Goal: Task Accomplishment & Management: Use online tool/utility

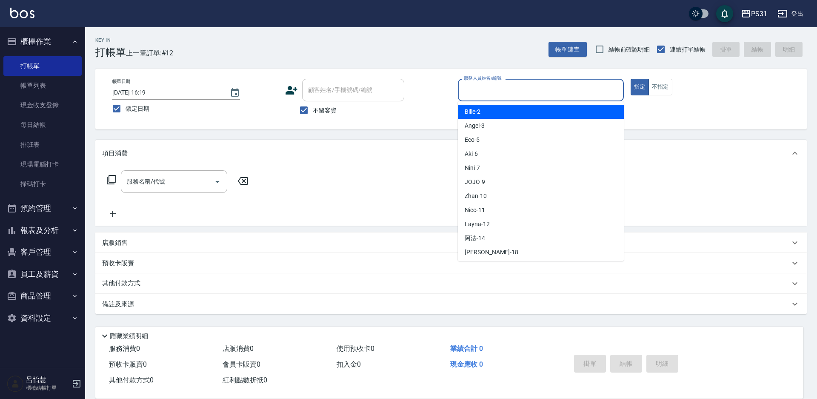
click at [552, 86] on input "服務人員姓名/編號" at bounding box center [541, 90] width 158 height 15
type input "2"
type button "true"
type input "Bille-2"
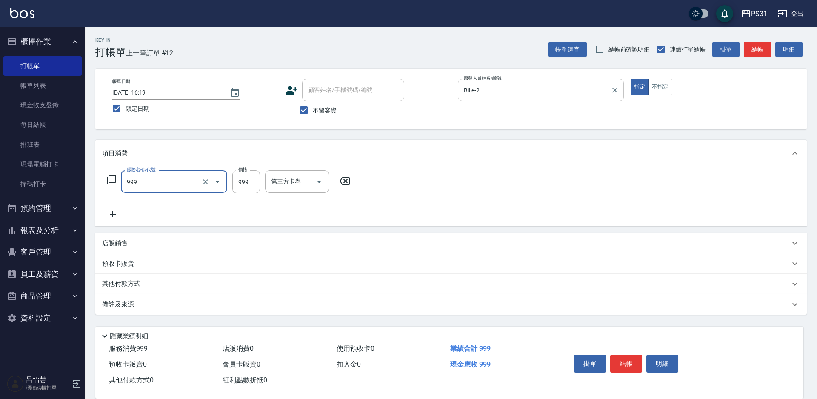
type input "精油套餐999(999)"
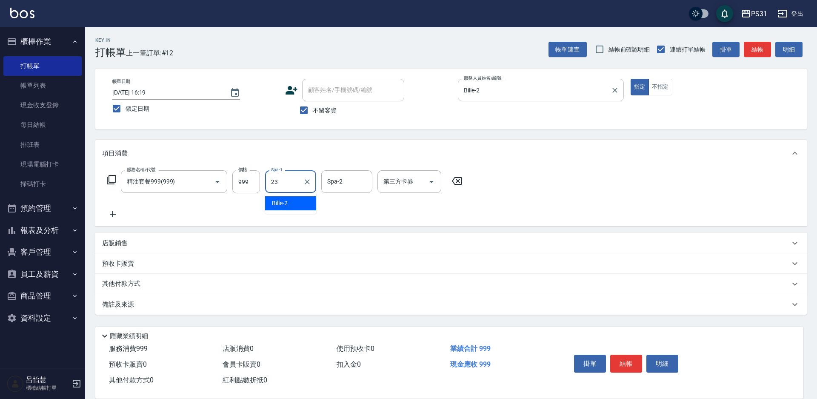
type input "羊羊-23"
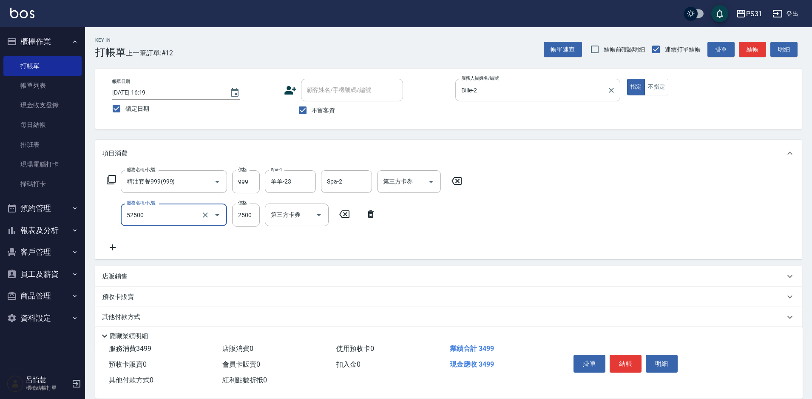
type input "極光護髮(52500)"
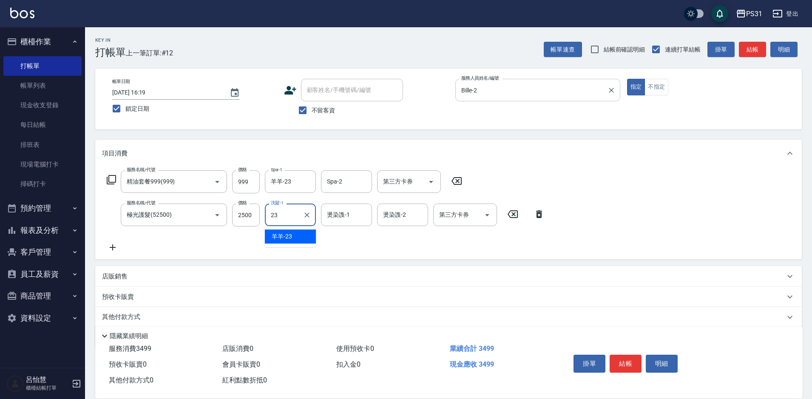
type input "羊羊-23"
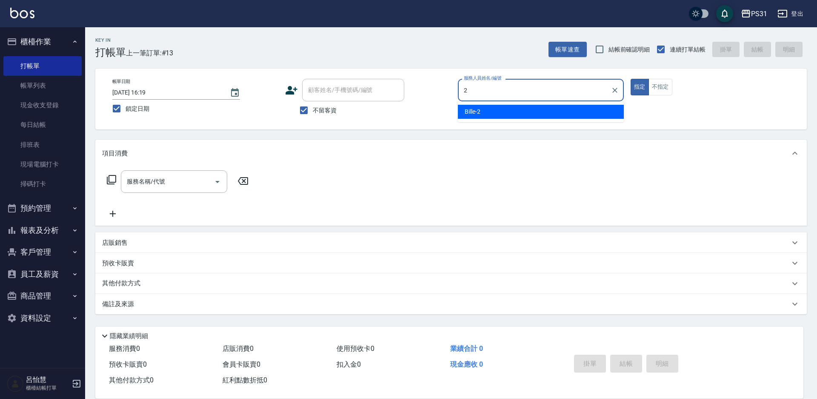
type input "Bille-2"
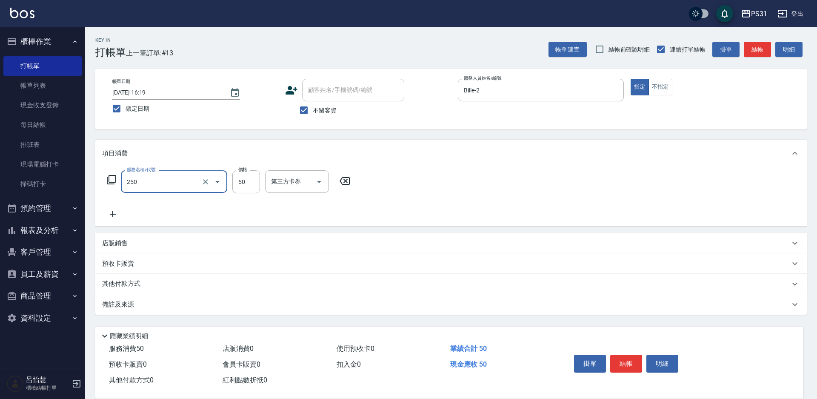
type input "剪瀏海(250)"
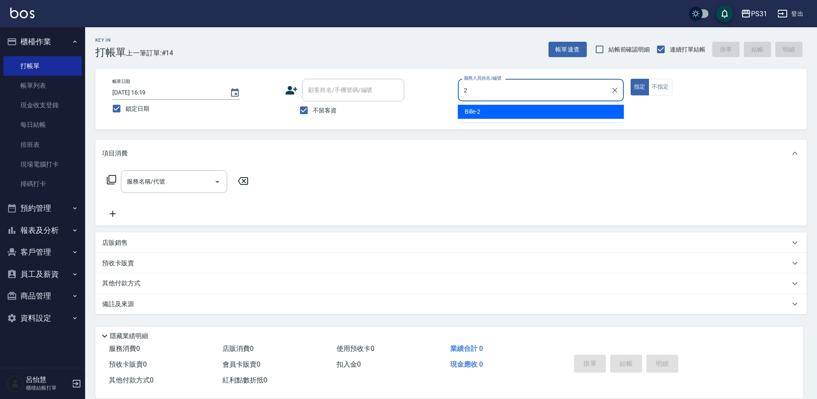
type input "Bille-2"
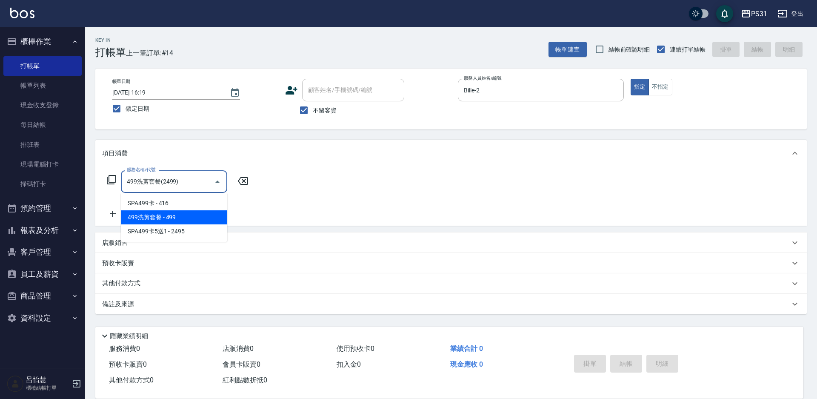
type input "499洗剪套餐(2499)"
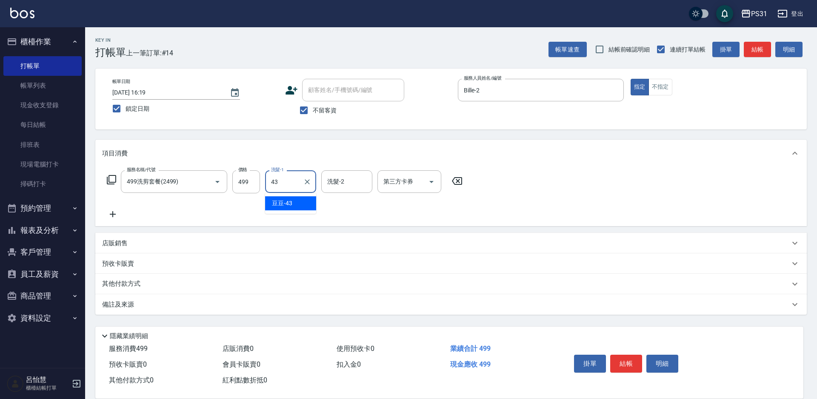
type input "豆豆-43"
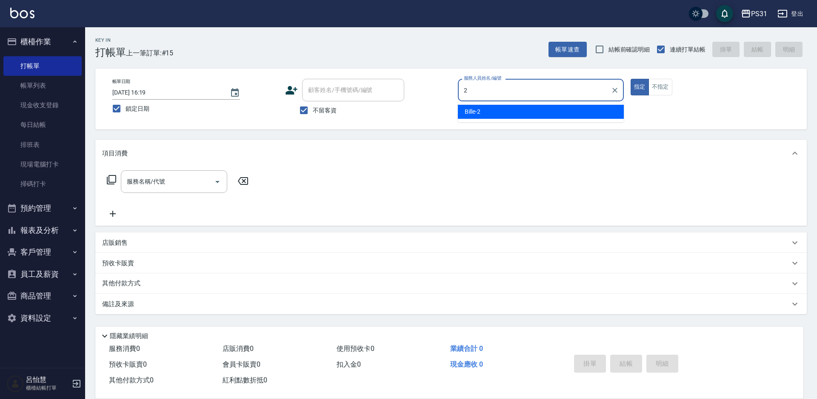
type input "Bille-2"
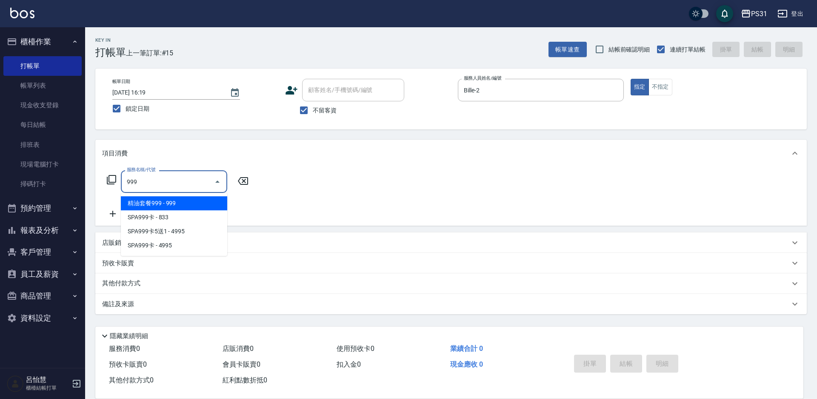
type input "精油套餐999(999)"
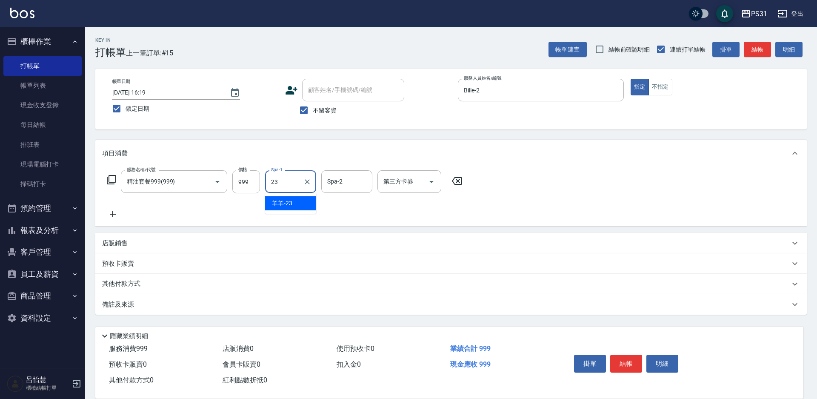
type input "羊羊-23"
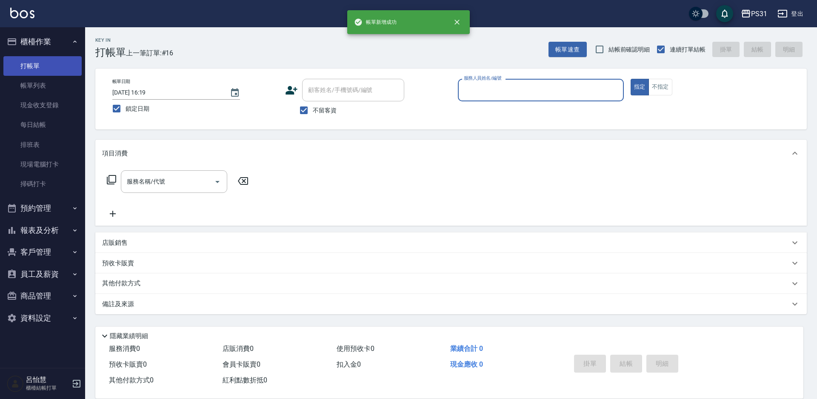
drag, startPoint x: 63, startPoint y: 64, endPoint x: 60, endPoint y: 71, distance: 7.8
click at [62, 65] on link "打帳單" at bounding box center [42, 66] width 78 height 20
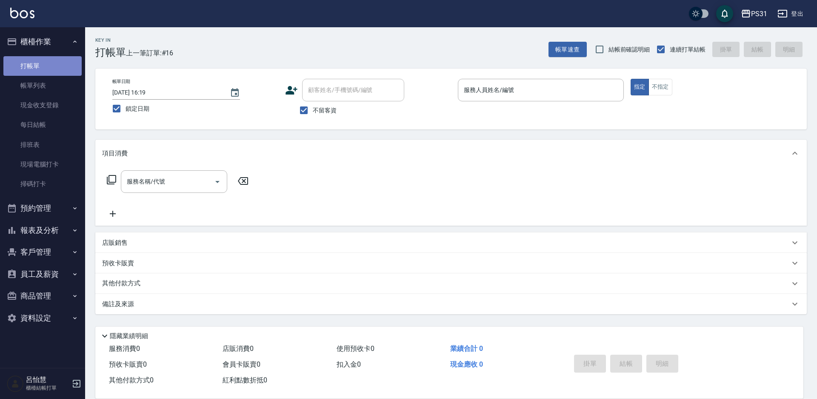
click at [57, 75] on link "打帳單" at bounding box center [42, 66] width 78 height 20
click at [55, 79] on link "帳單列表" at bounding box center [42, 86] width 78 height 20
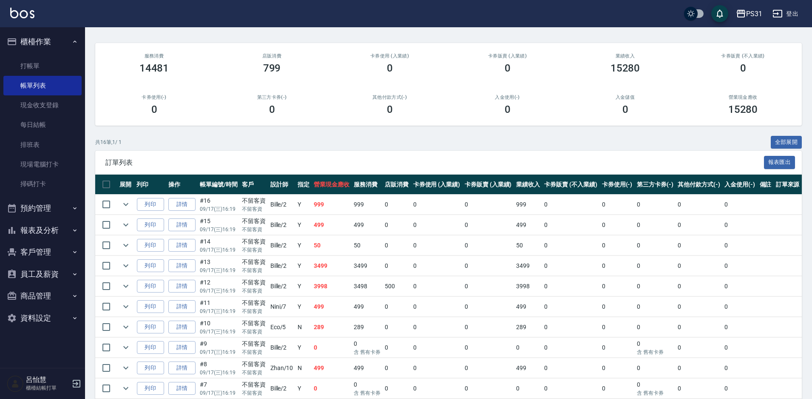
scroll to position [85, 0]
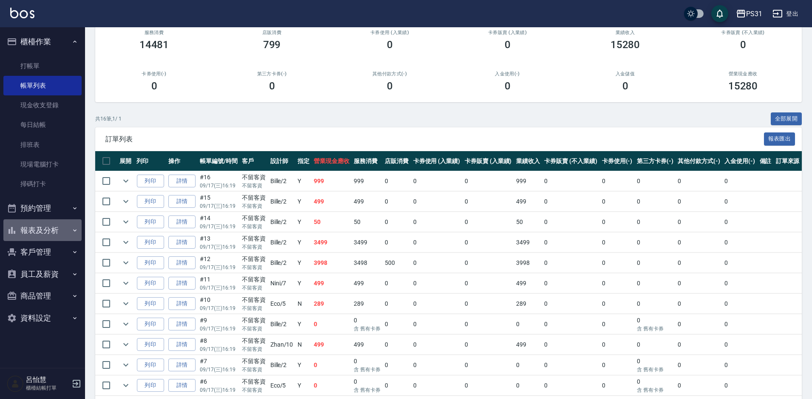
click at [62, 234] on button "報表及分析" at bounding box center [42, 230] width 78 height 22
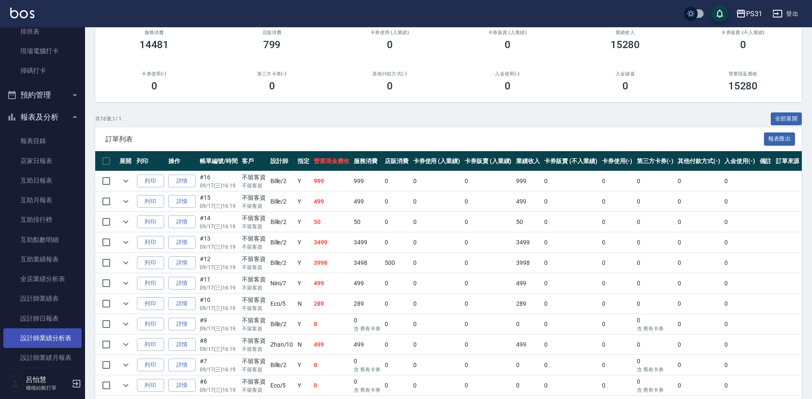
scroll to position [128, 0]
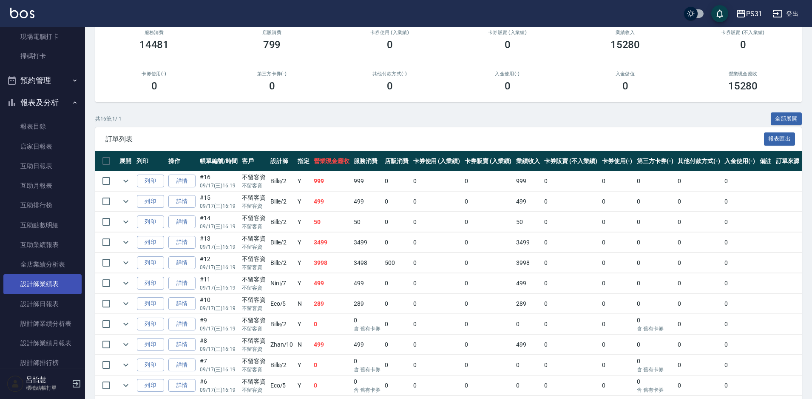
click at [43, 293] on ul "報表目錄 店家日報表 互助日報表 互助月報表 互助排行榜 互助點數明細 互助業績報表 全店業績分析表 設計師業績表 設計師日報表 設計師業績分析表 設計師業績…" at bounding box center [42, 274] width 78 height 322
click at [54, 309] on link "設計師日報表" at bounding box center [42, 304] width 78 height 20
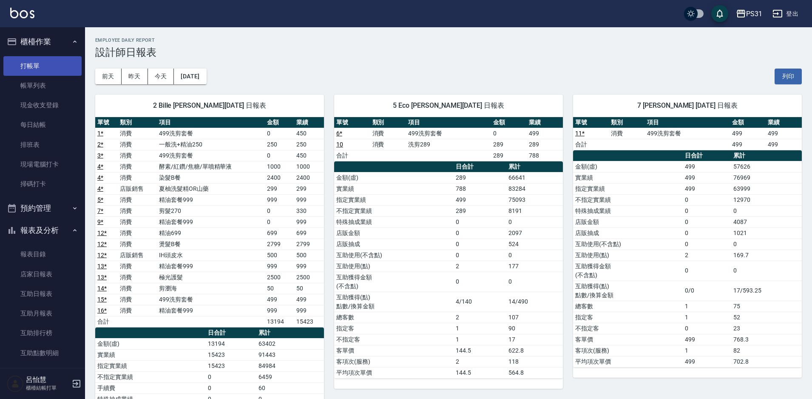
click at [40, 69] on link "打帳單" at bounding box center [42, 66] width 78 height 20
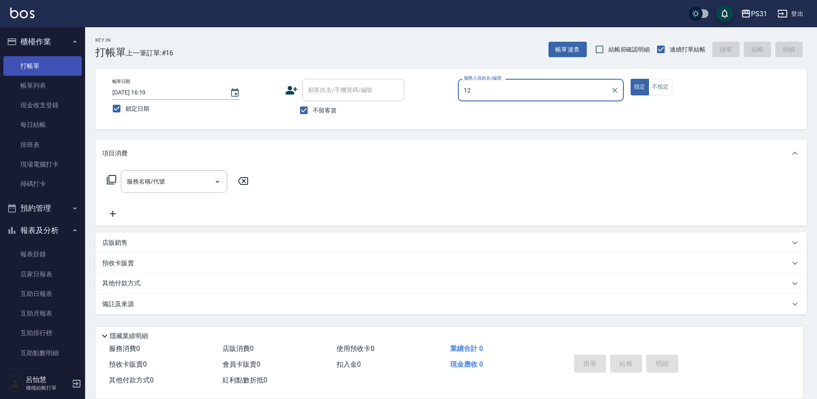
type input "Layna-12"
type button "true"
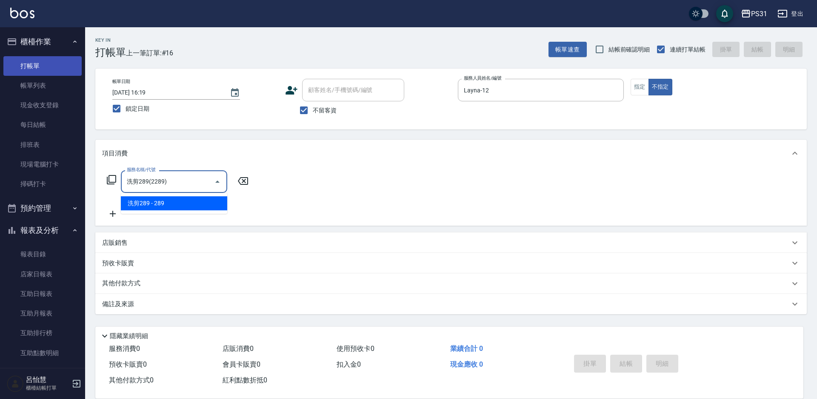
type input "洗剪289(2289)"
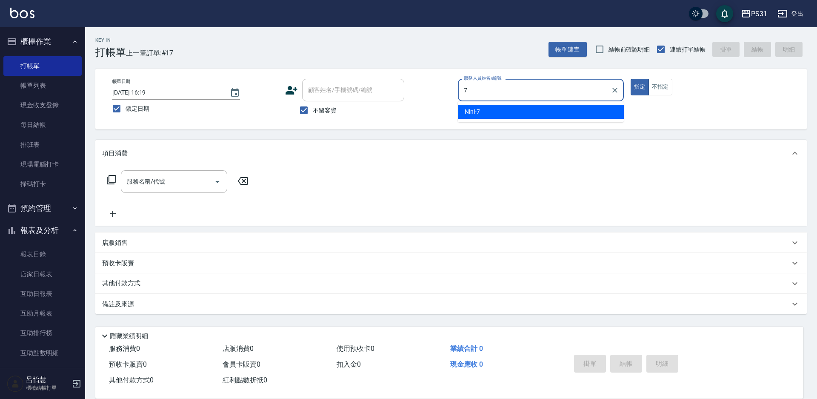
type input "Nini-7"
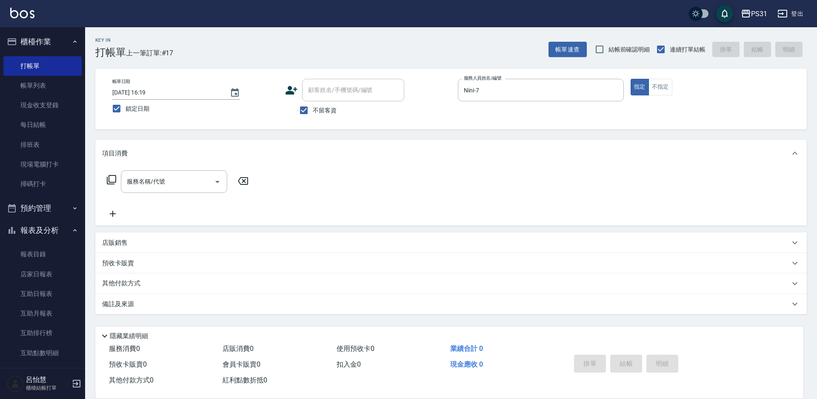
click at [113, 234] on div "店販銷售" at bounding box center [450, 242] width 711 height 20
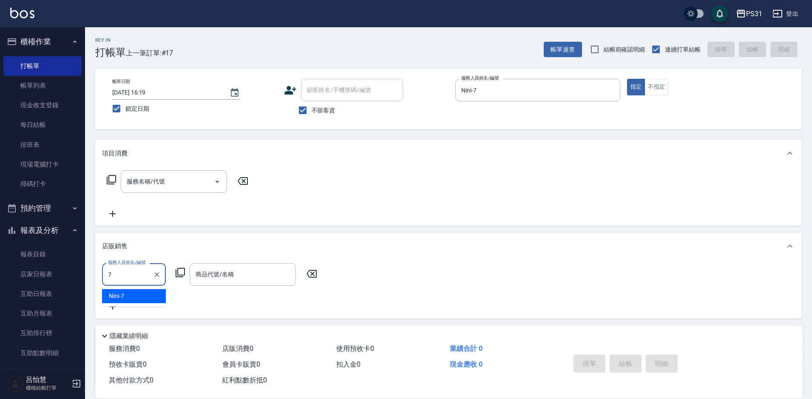
type input "Nini-7"
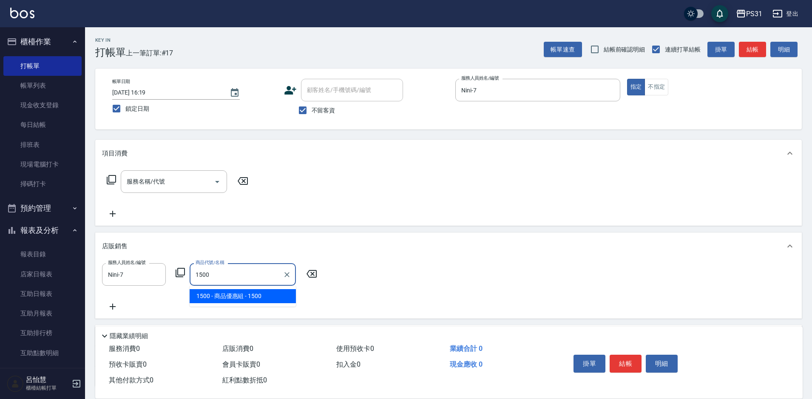
type input "商品優惠組"
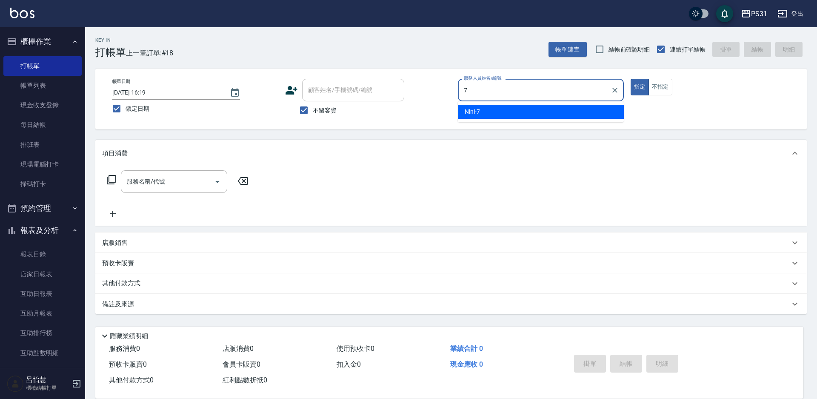
type input "Nini-7"
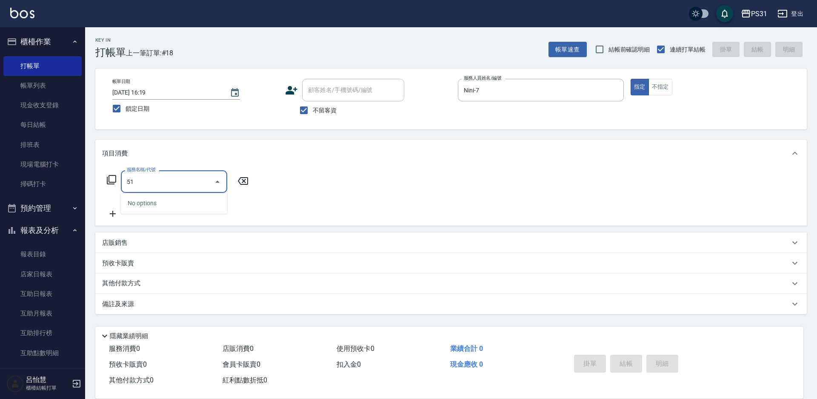
type input "5"
type input "4"
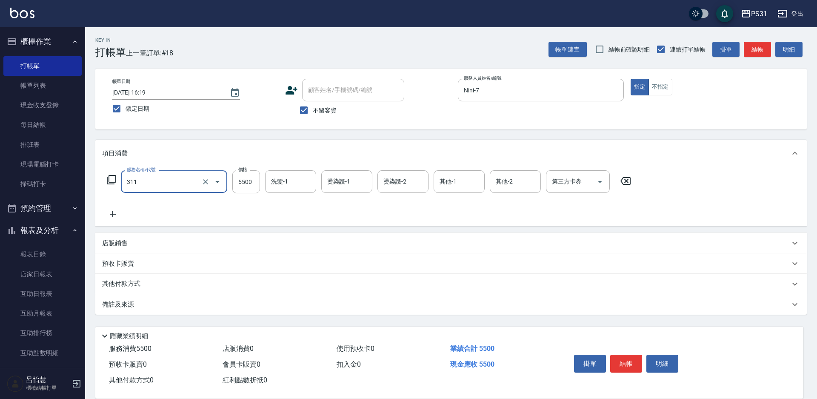
type input "燙髮+染髮A餐(311)"
type input "6800"
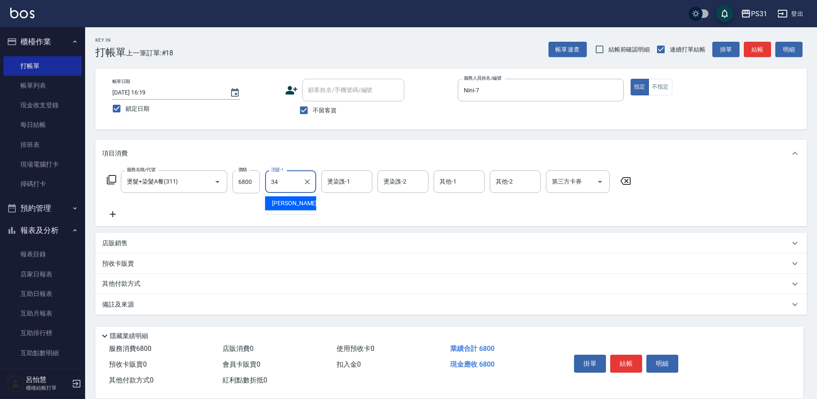
type input "[PERSON_NAME]-34"
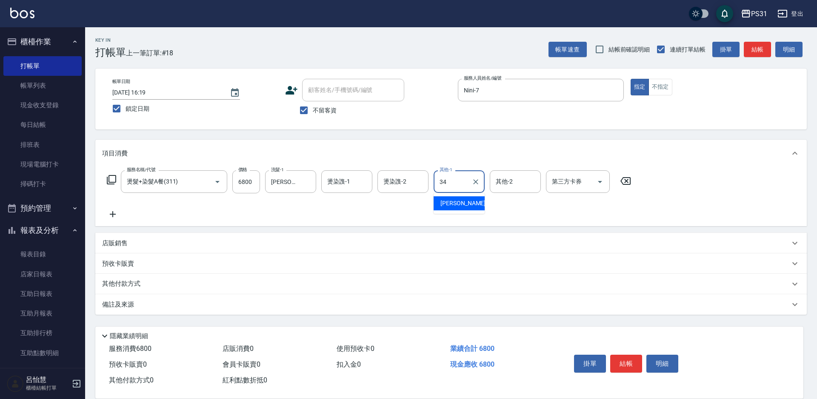
type input "[PERSON_NAME]-34"
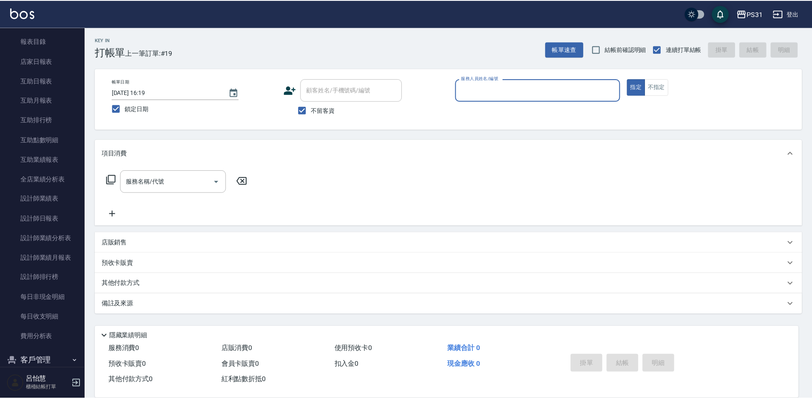
scroll to position [293, 0]
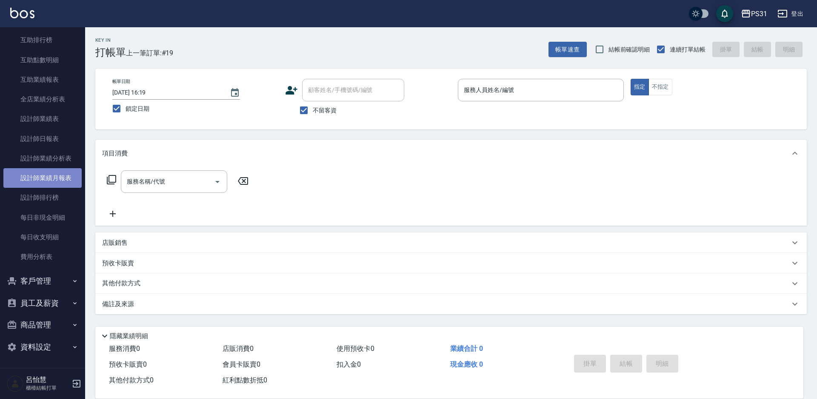
click at [67, 180] on link "設計師業績月報表" at bounding box center [42, 178] width 78 height 20
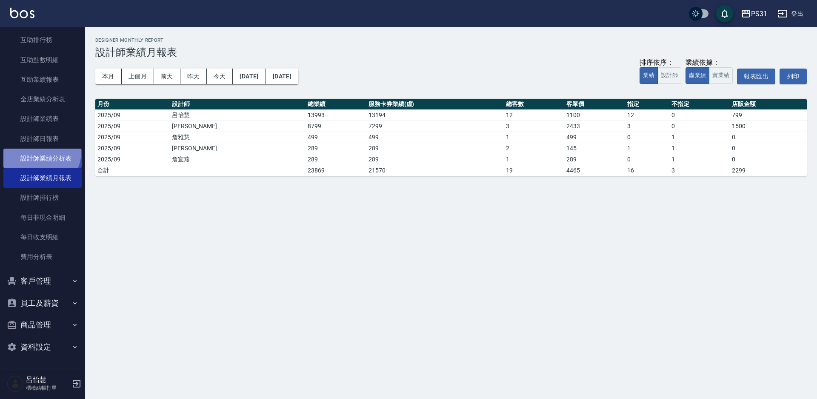
click at [40, 151] on link "設計師業績分析表" at bounding box center [42, 158] width 78 height 20
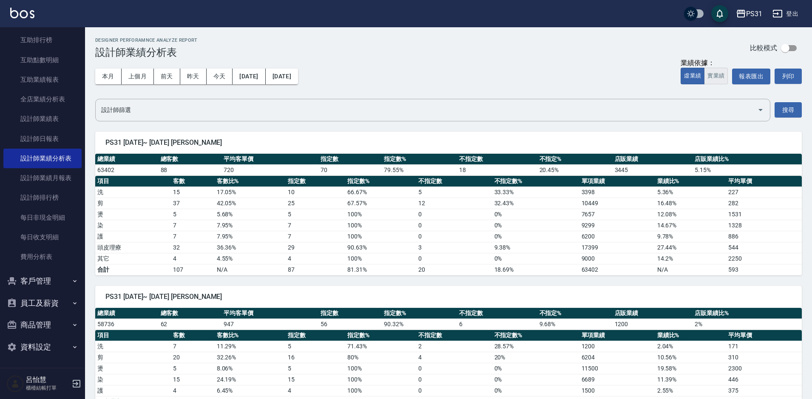
click at [715, 78] on button "實業績" at bounding box center [716, 76] width 24 height 17
click at [718, 76] on button "實業績" at bounding box center [716, 76] width 24 height 17
click at [691, 76] on button "虛業績" at bounding box center [693, 76] width 24 height 17
click at [713, 78] on button "實業績" at bounding box center [716, 76] width 24 height 17
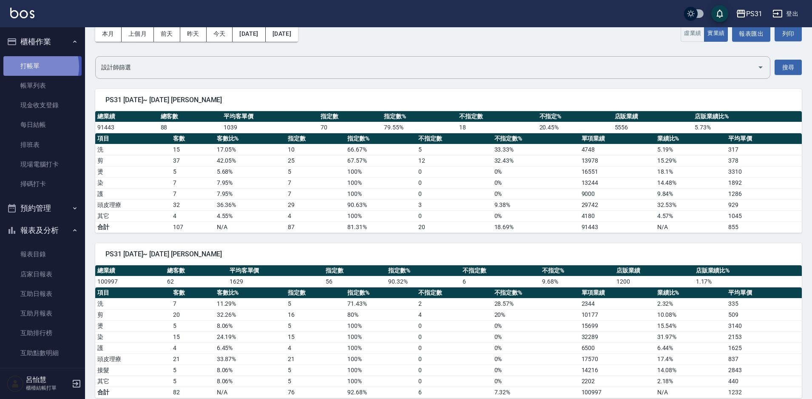
click at [37, 66] on link "打帳單" at bounding box center [42, 66] width 78 height 20
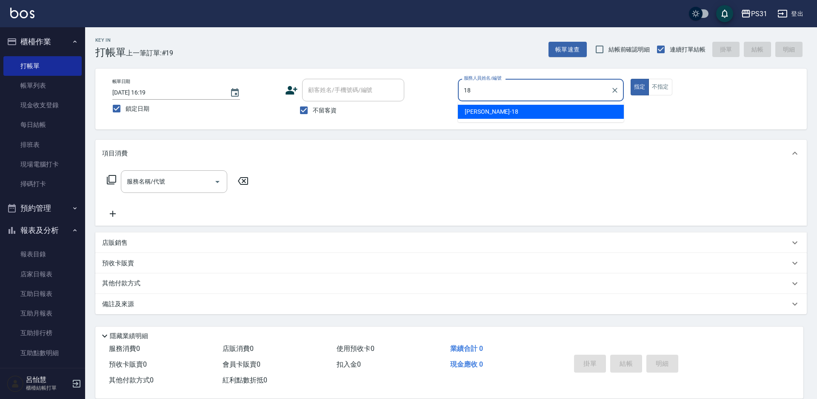
type input "18"
type button "true"
type input "[PERSON_NAME]-18"
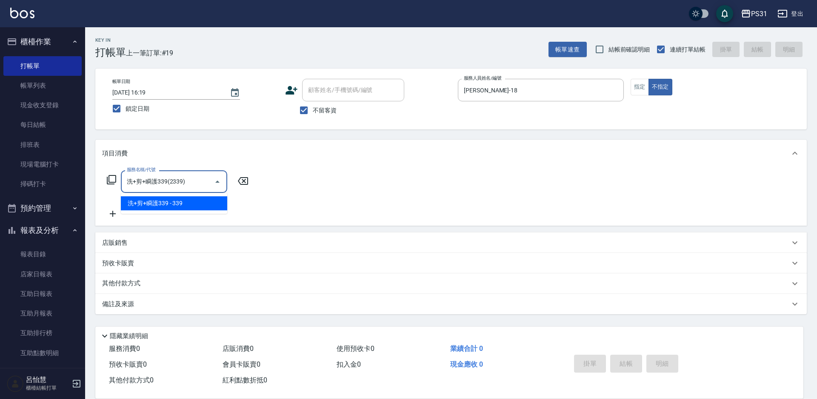
type input "洗+剪+瞬護339(2339)"
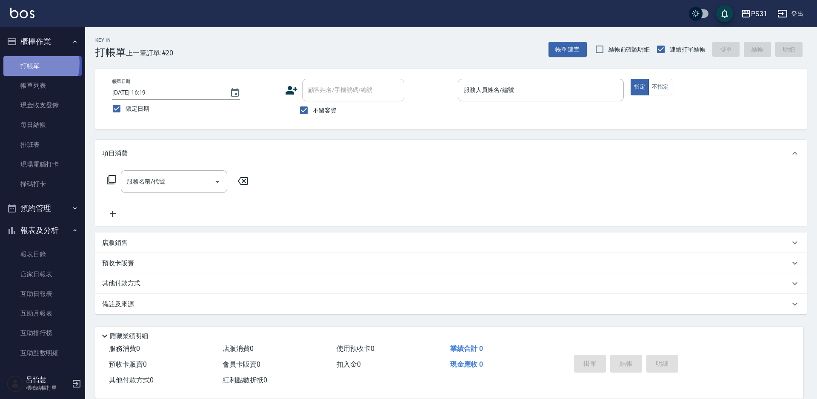
click at [24, 63] on link "打帳單" at bounding box center [42, 66] width 78 height 20
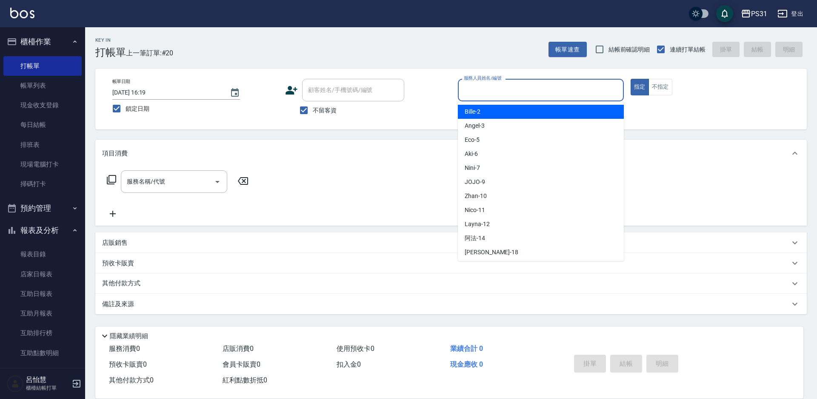
click at [528, 86] on input "服務人員姓名/編號" at bounding box center [541, 90] width 158 height 15
type input "Nini-7"
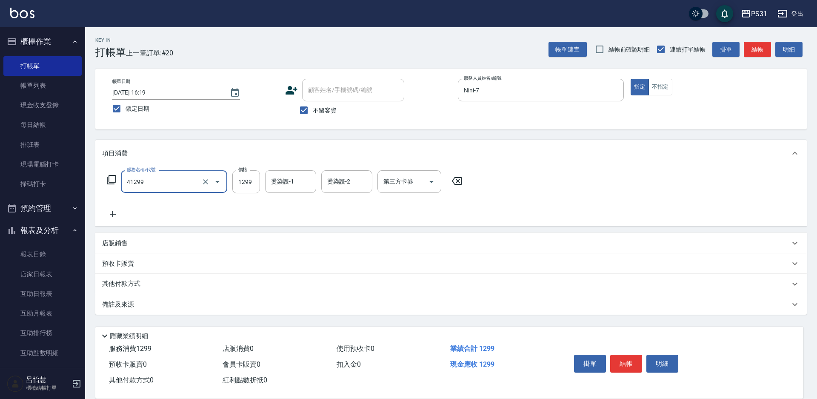
type input "長髮染髮(41299)"
type input "1200"
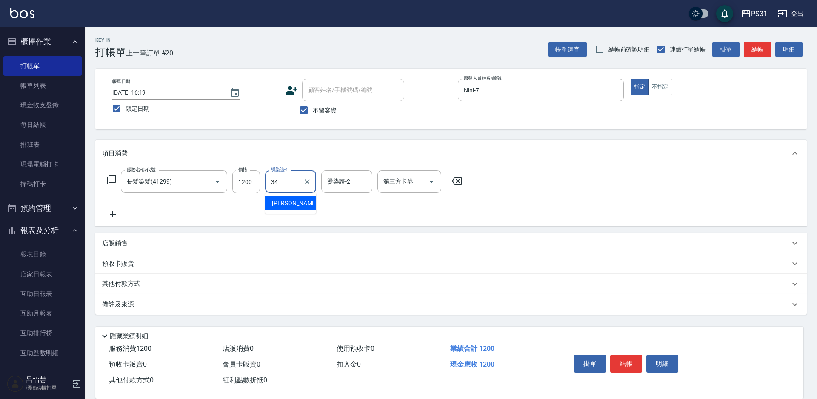
type input "[PERSON_NAME]-34"
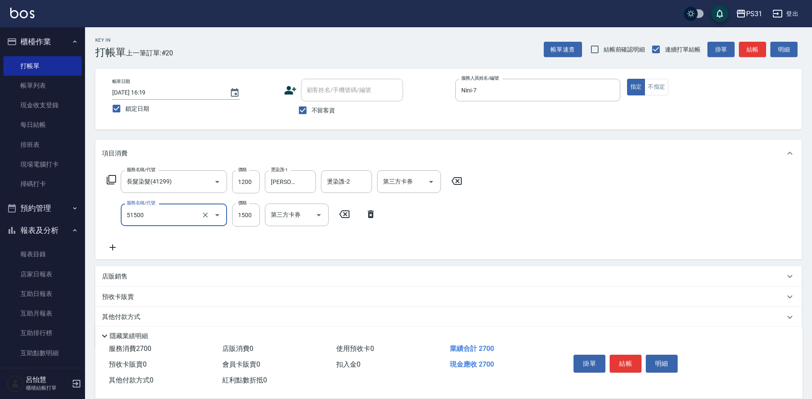
type input "鉑金護髮(51500)"
type input "1049"
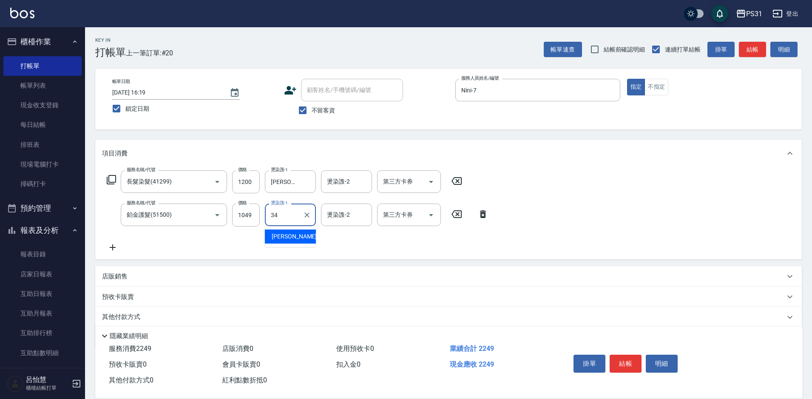
type input "[PERSON_NAME]-34"
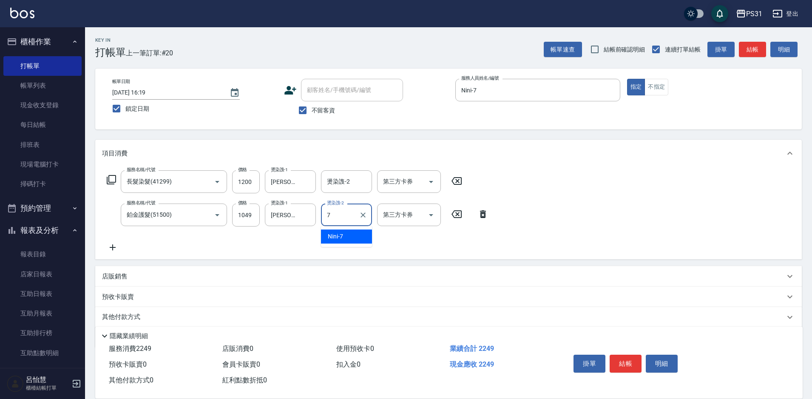
type input "Nini-7"
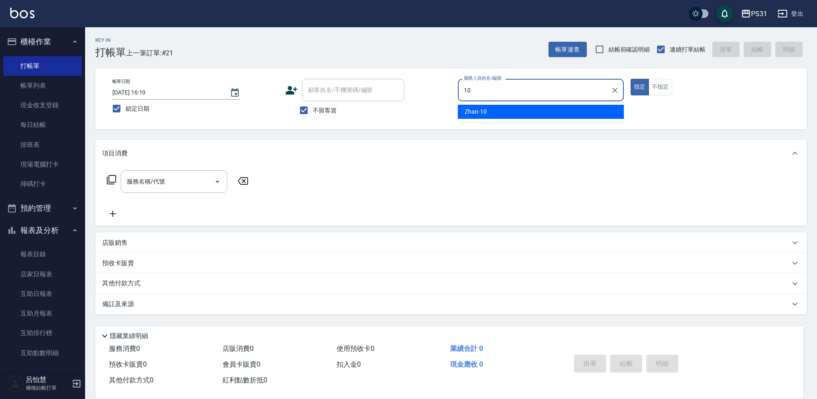
type input "Zhan-10"
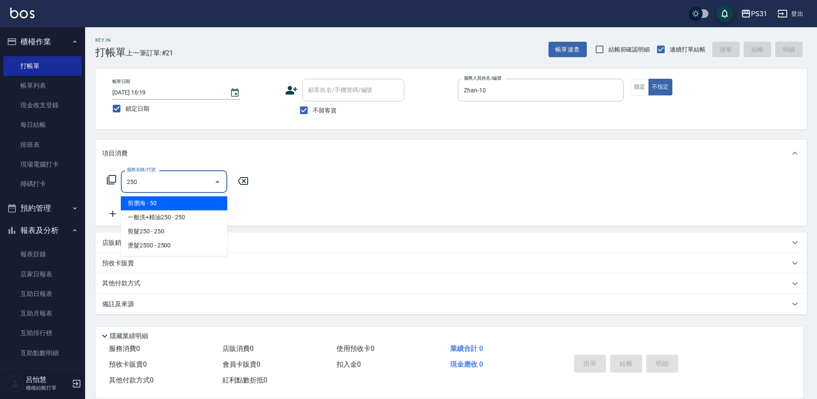
type input "剪瀏海(250)"
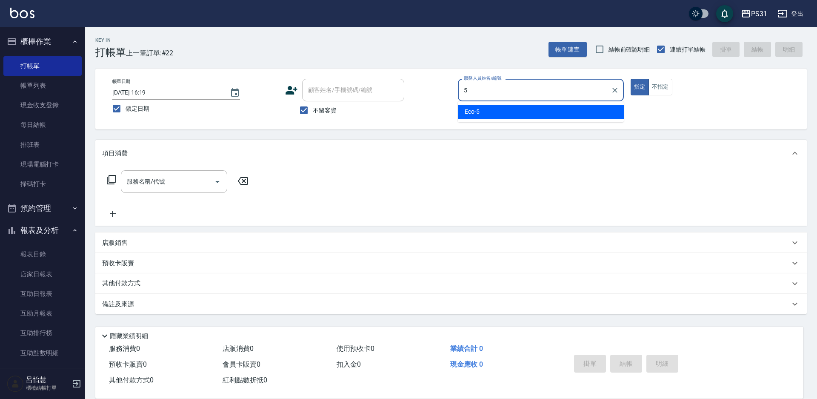
type input "Eco-5"
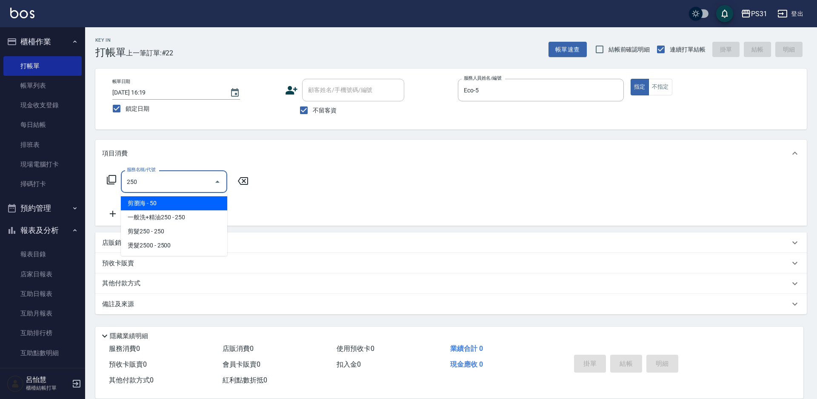
type input "剪瀏海(250)"
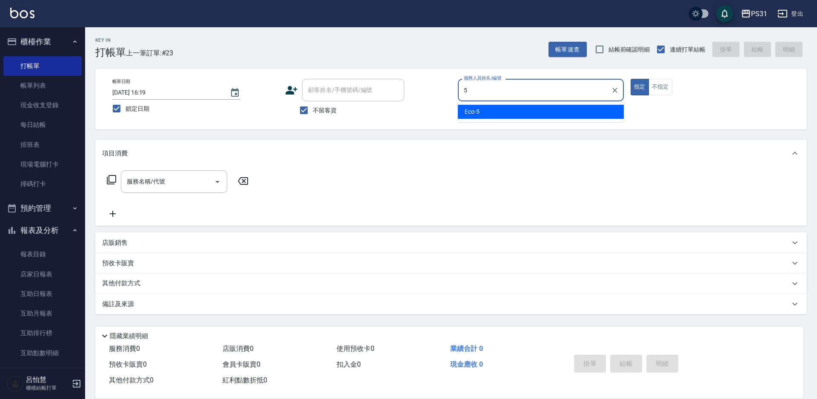
type input "Eco-5"
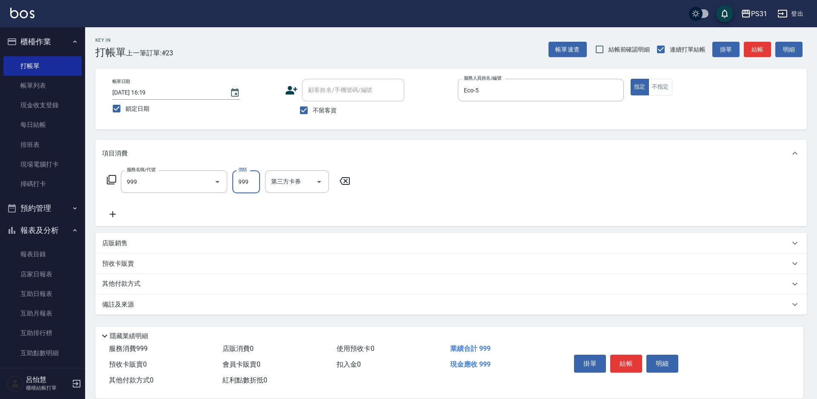
type input "精油套餐999(999)"
type input "豆豆-43"
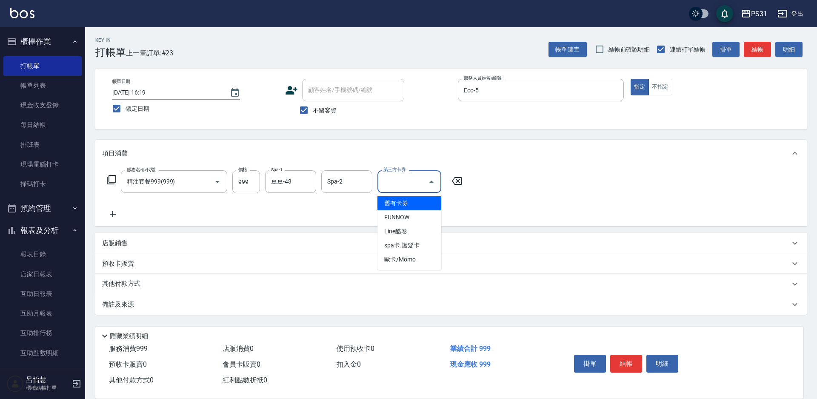
type input "舊有卡券"
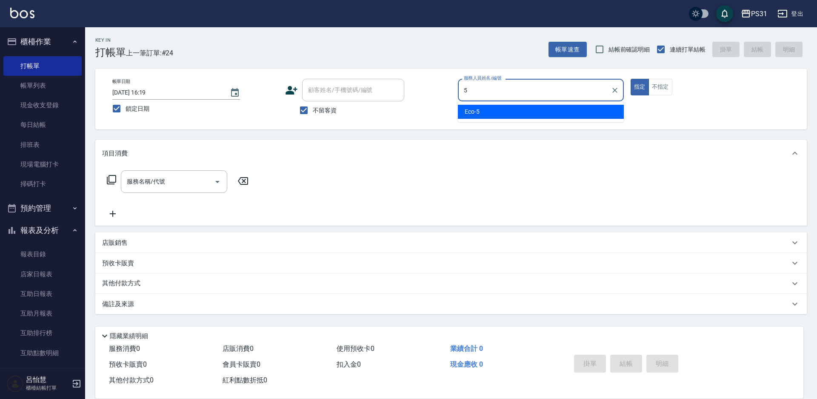
type input "Eco-5"
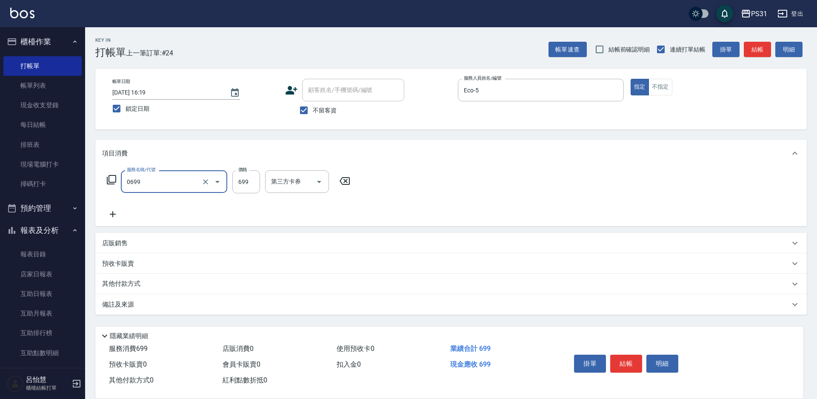
type input "精油699(0699)"
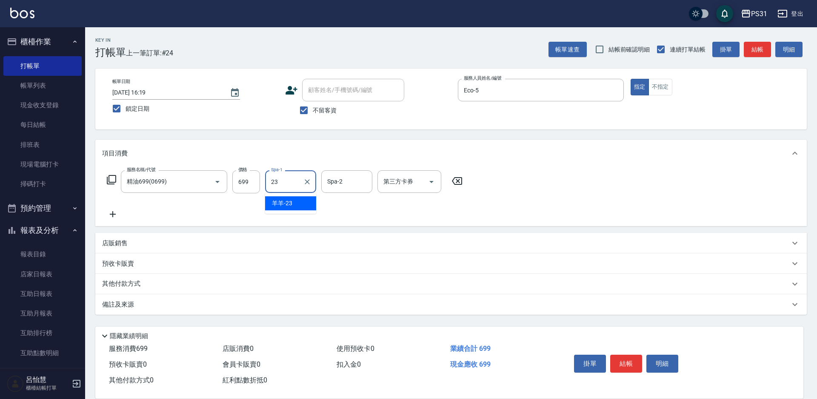
type input "羊羊-23"
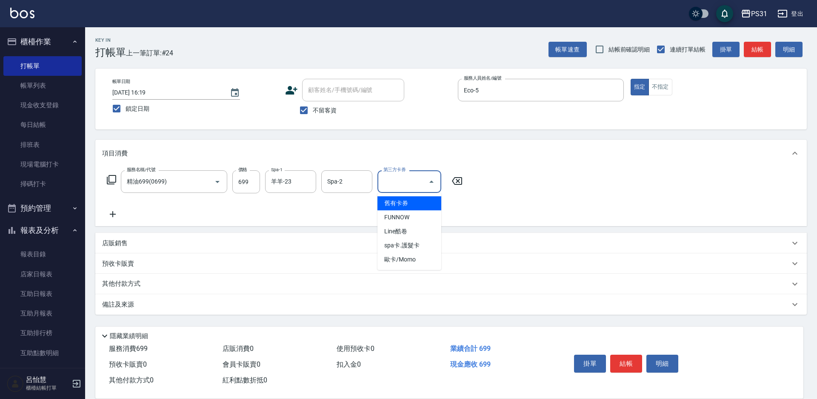
type input "舊有卡券"
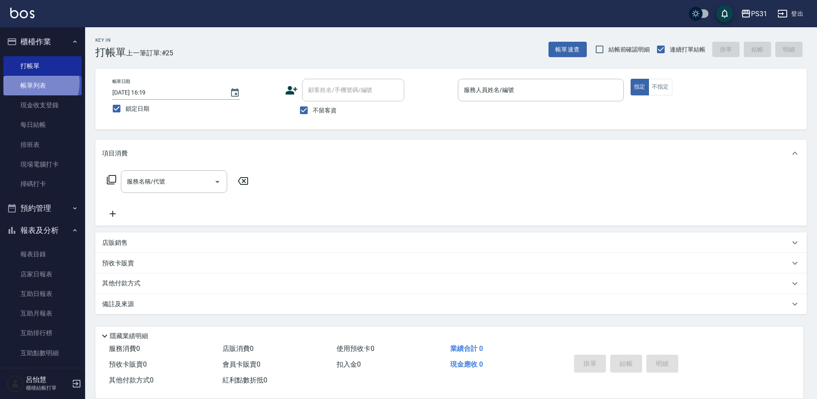
click at [30, 83] on link "帳單列表" at bounding box center [42, 86] width 78 height 20
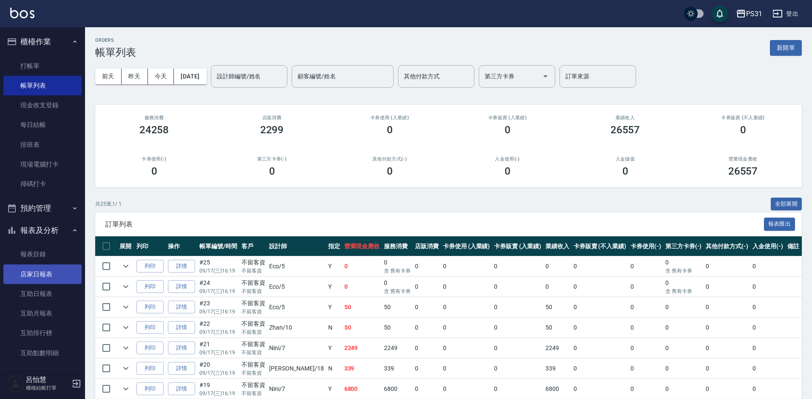
click at [48, 265] on link "店家日報表" at bounding box center [42, 274] width 78 height 20
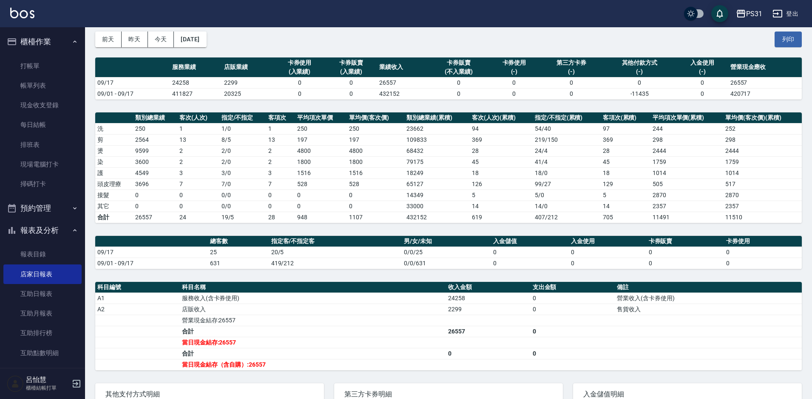
scroll to position [85, 0]
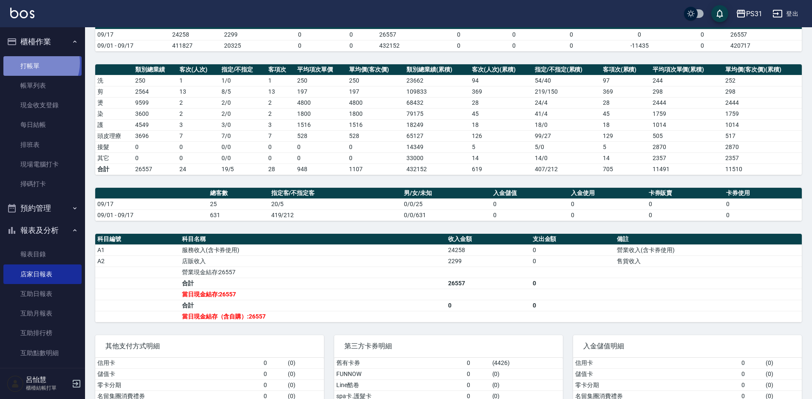
click at [34, 63] on link "打帳單" at bounding box center [42, 66] width 78 height 20
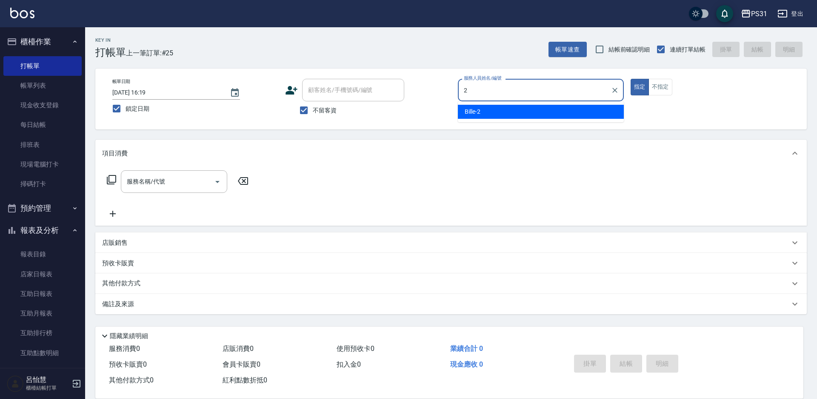
type input "2"
type button "true"
type input "Bille-2"
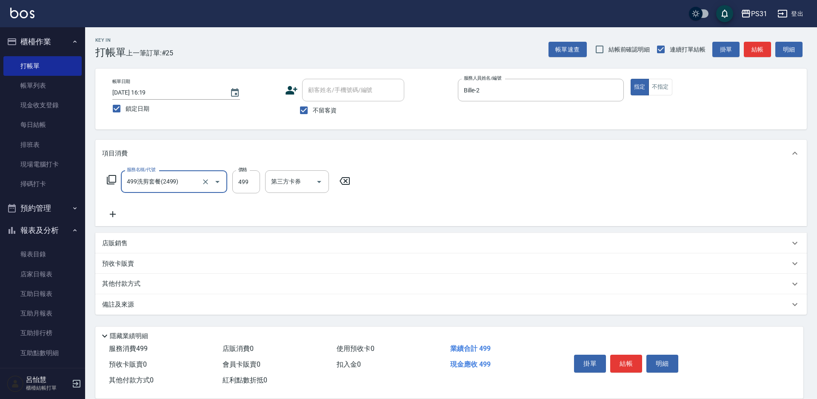
type input "499洗剪套餐(2499)"
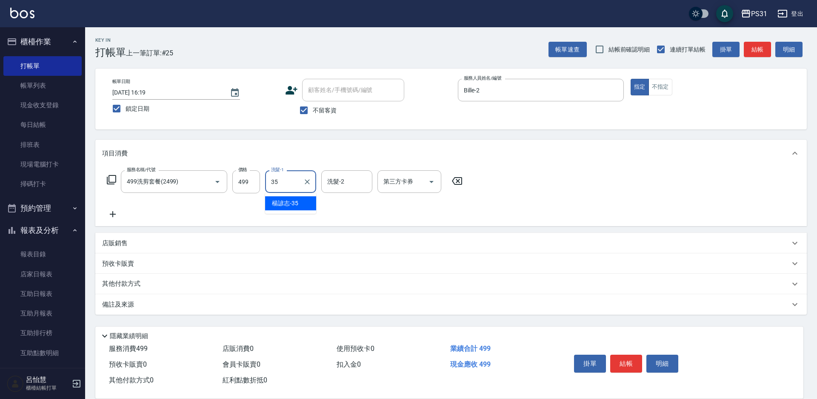
type input "楊諺志-35"
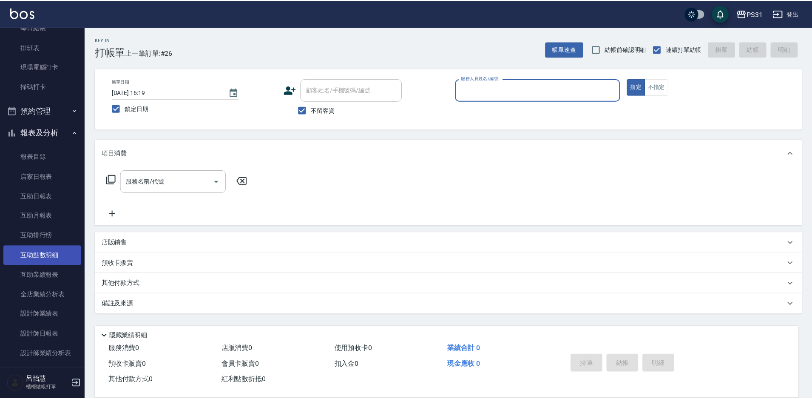
scroll to position [128, 0]
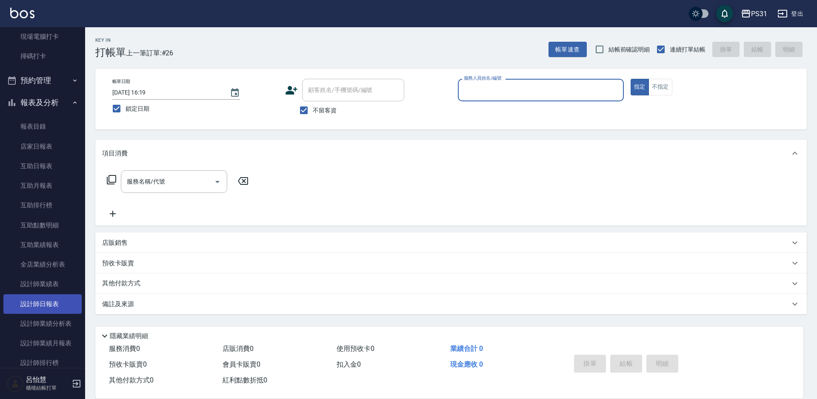
click at [44, 309] on link "設計師日報表" at bounding box center [42, 304] width 78 height 20
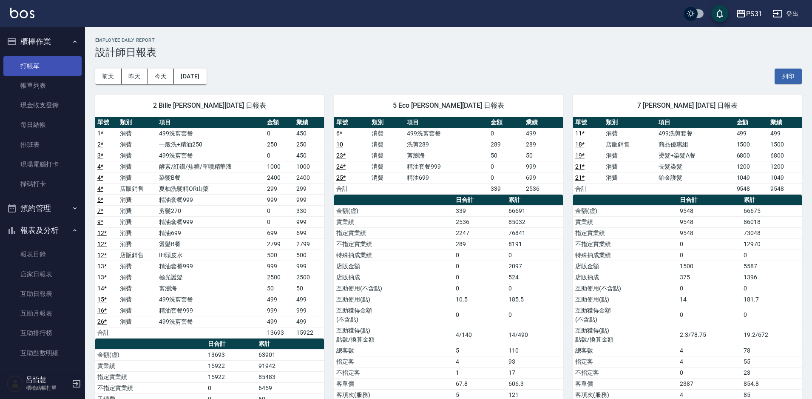
click at [50, 63] on link "打帳單" at bounding box center [42, 66] width 78 height 20
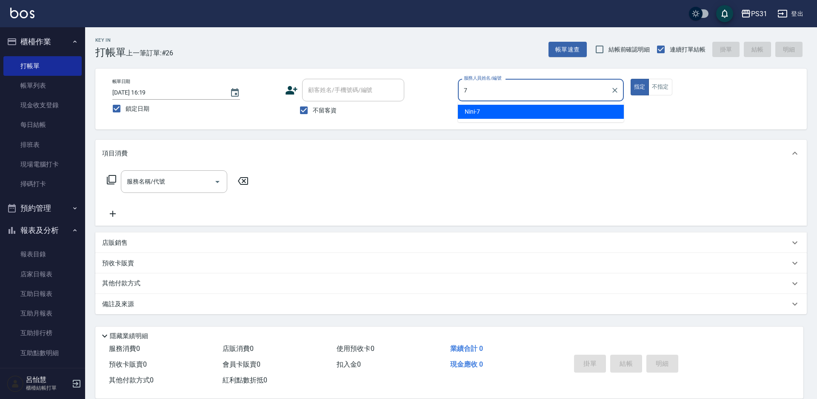
type input "Nini-7"
type button "true"
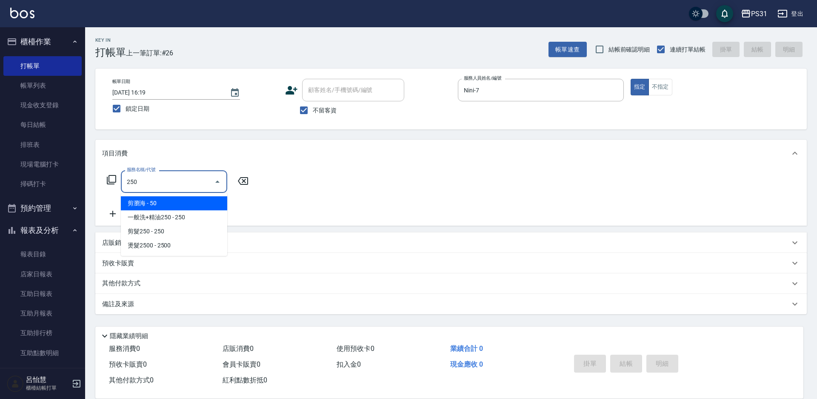
type input "剪瀏海(250)"
